Goal: Information Seeking & Learning: Get advice/opinions

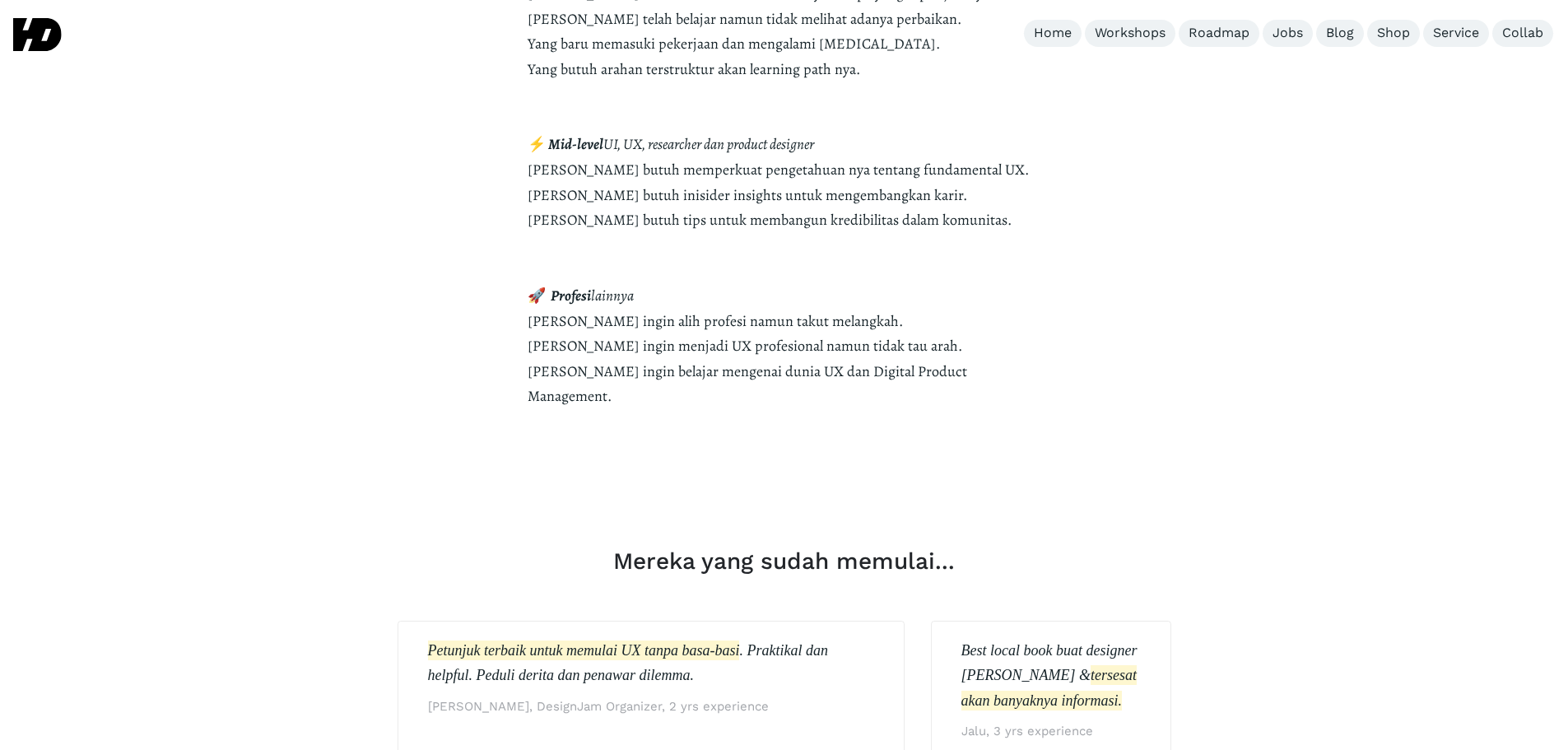
scroll to position [3623, 0]
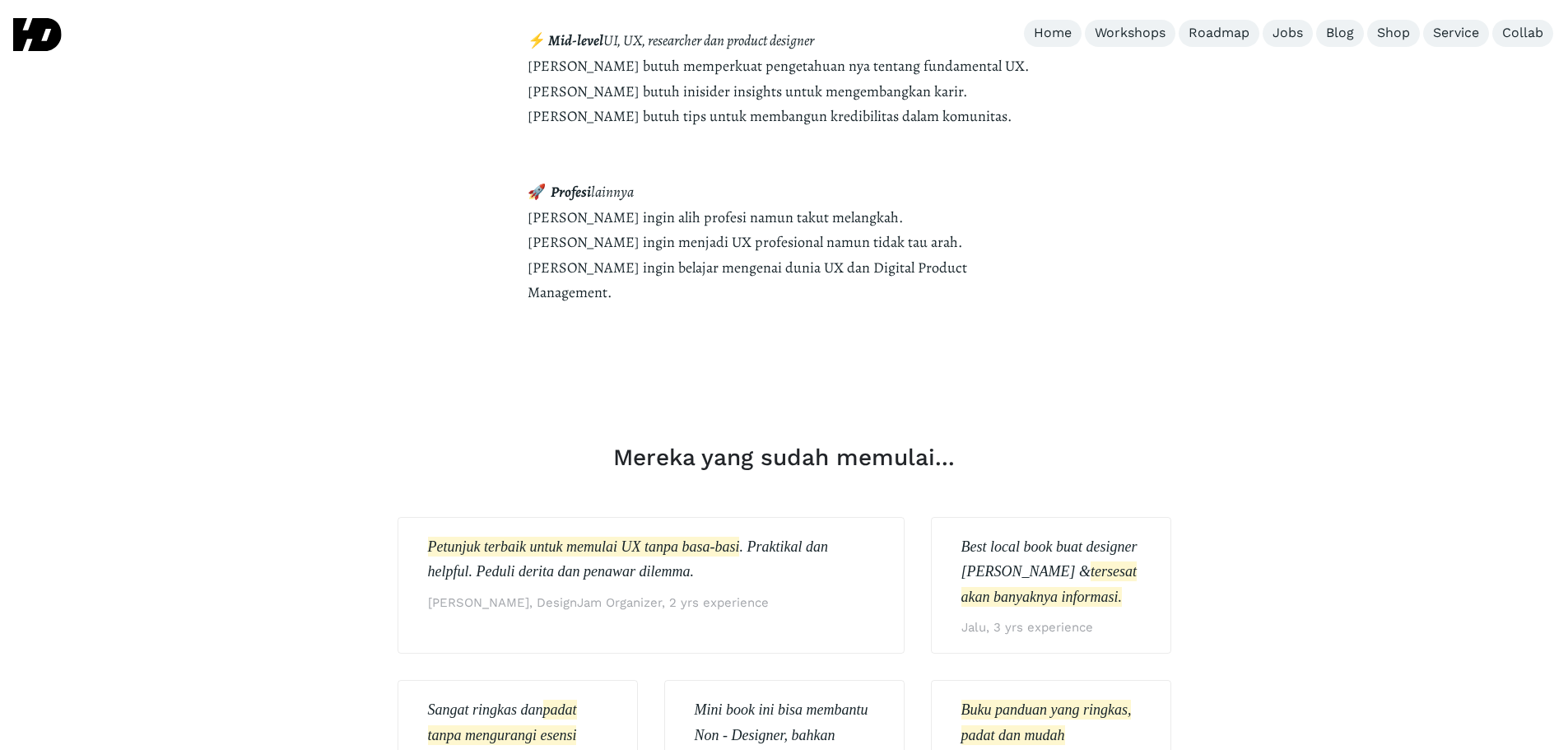
scroll to position [3952, 0]
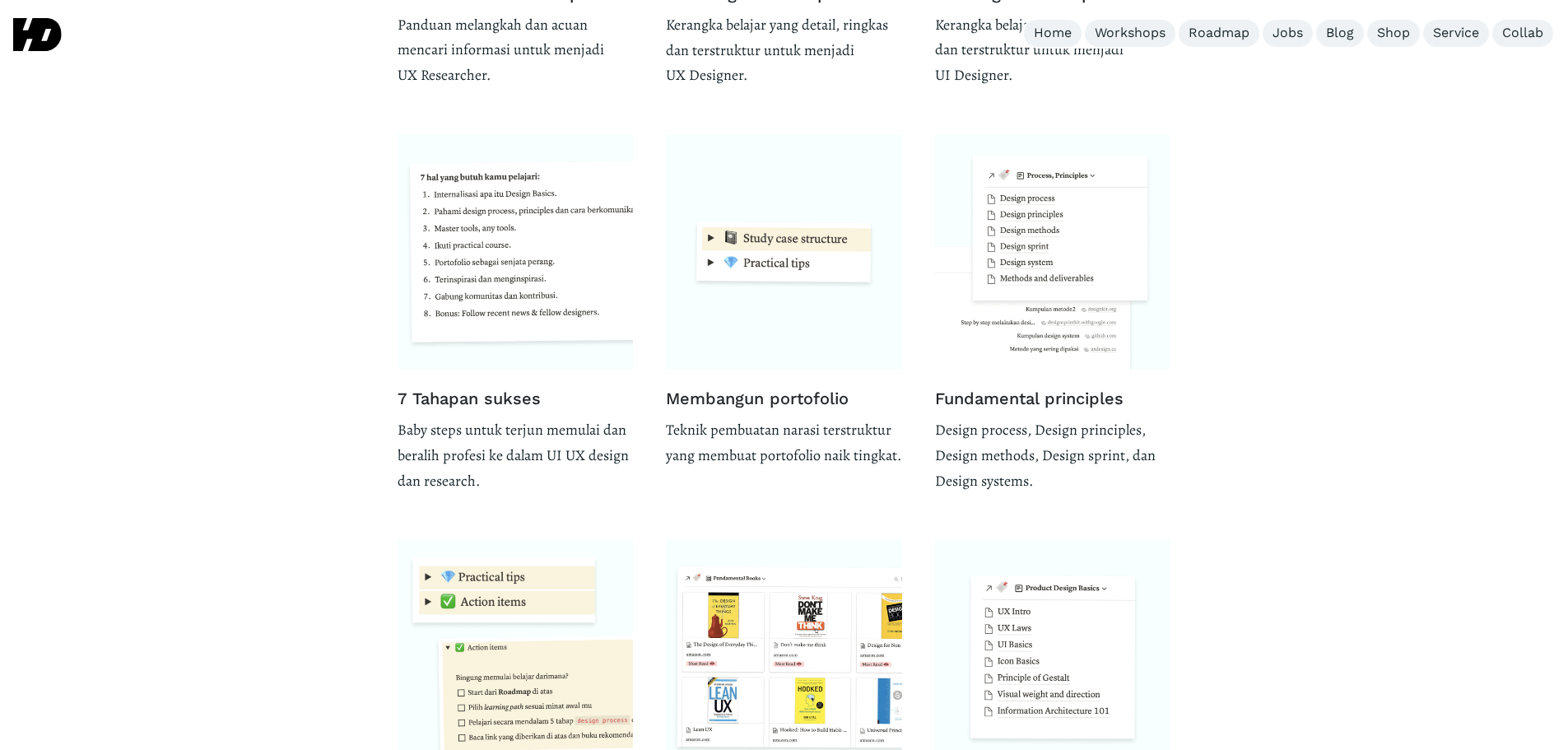
scroll to position [1732, 0]
